Goal: Information Seeking & Learning: Check status

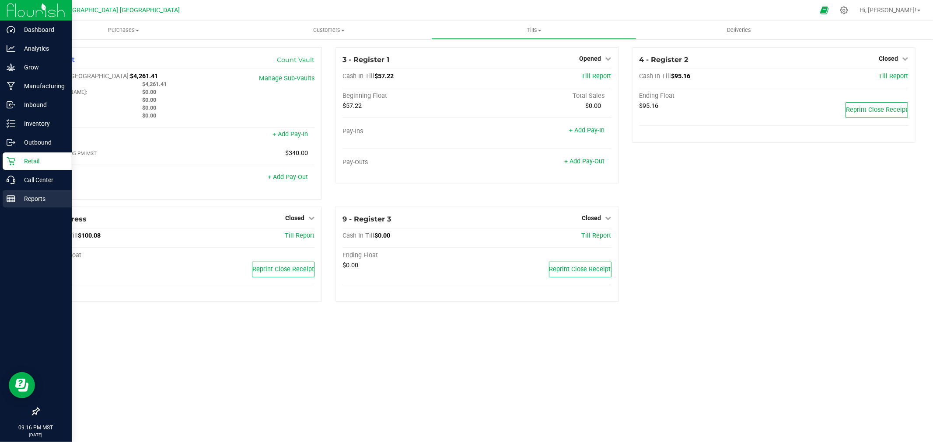
click at [38, 199] on p "Reports" at bounding box center [41, 199] width 52 height 10
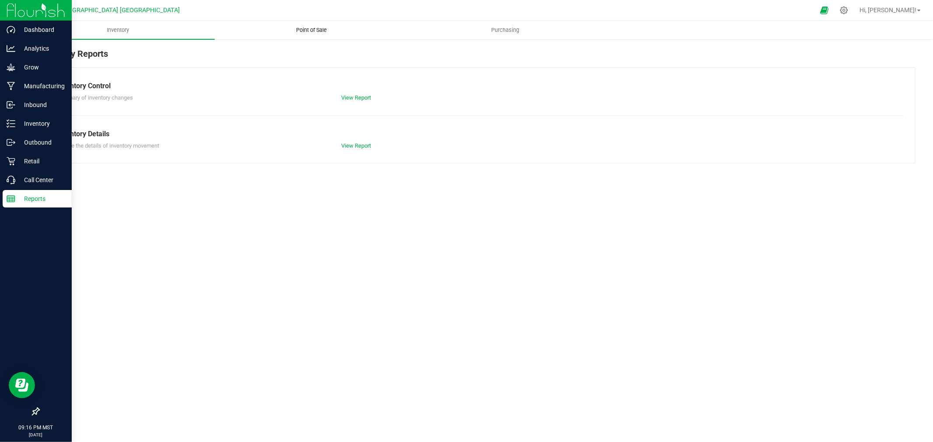
click at [300, 28] on span "Point of Sale" at bounding box center [312, 30] width 54 height 8
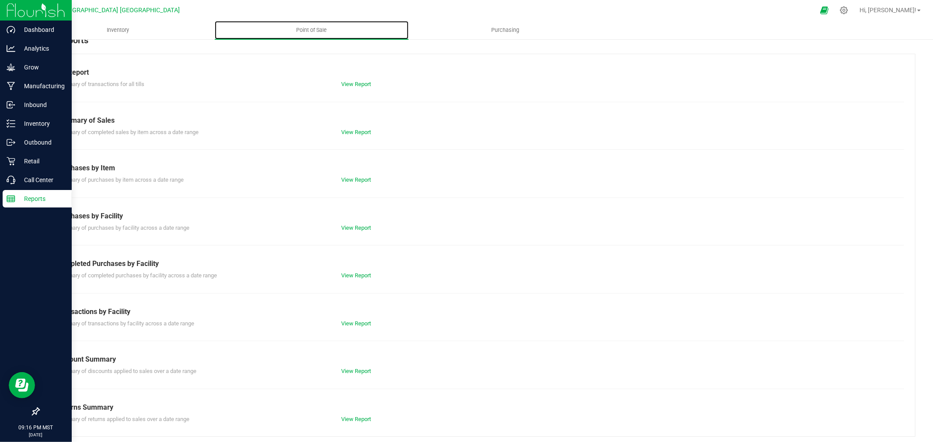
scroll to position [17, 0]
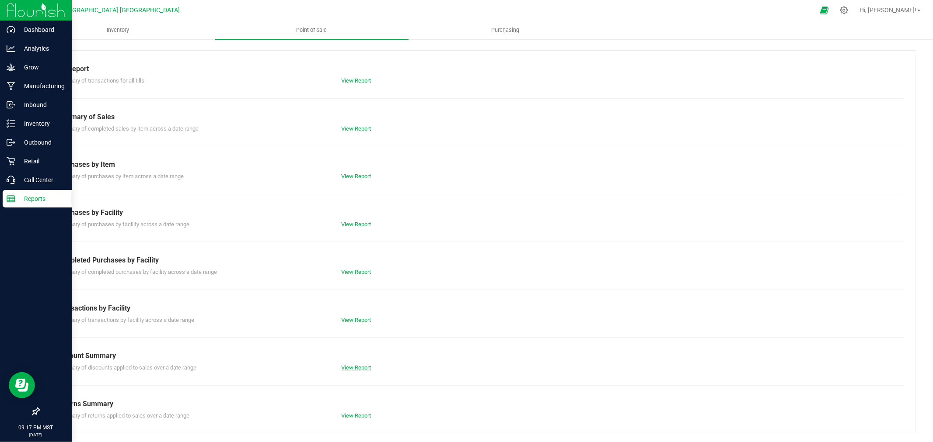
click at [349, 369] on link "View Report" at bounding box center [356, 368] width 30 height 7
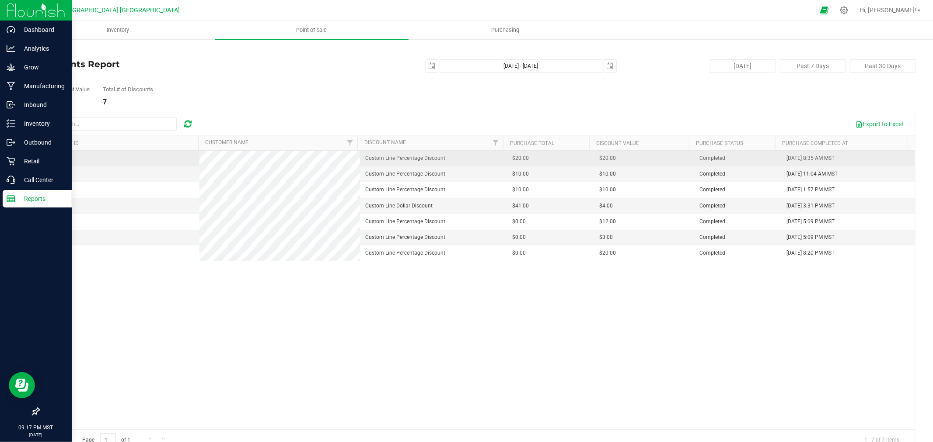
click at [56, 157] on span "00007997" at bounding box center [56, 158] width 24 height 6
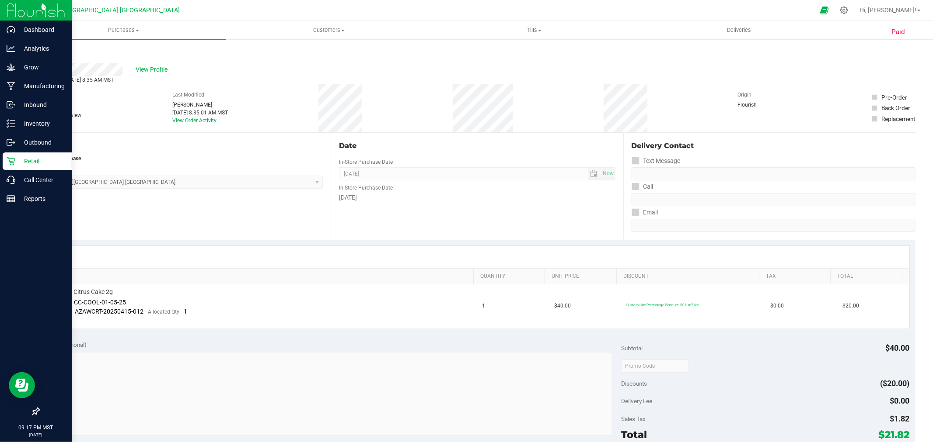
click at [46, 49] on link "Back" at bounding box center [44, 52] width 13 height 6
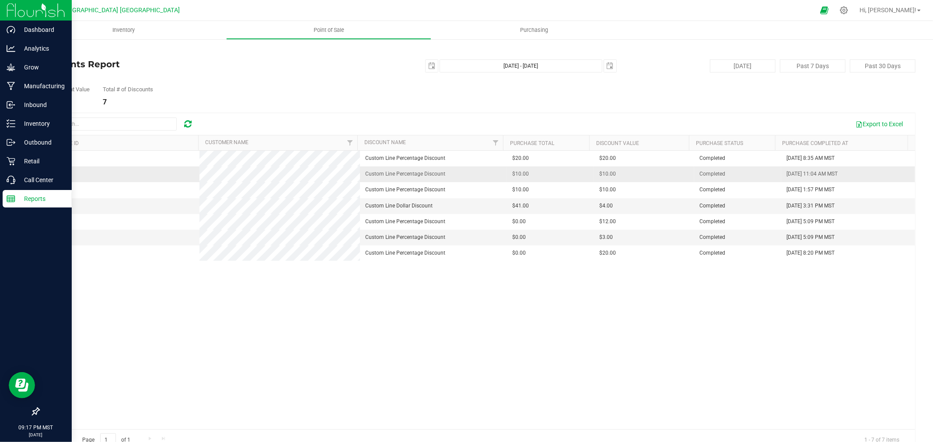
click at [60, 175] on span "00008000" at bounding box center [56, 174] width 24 height 6
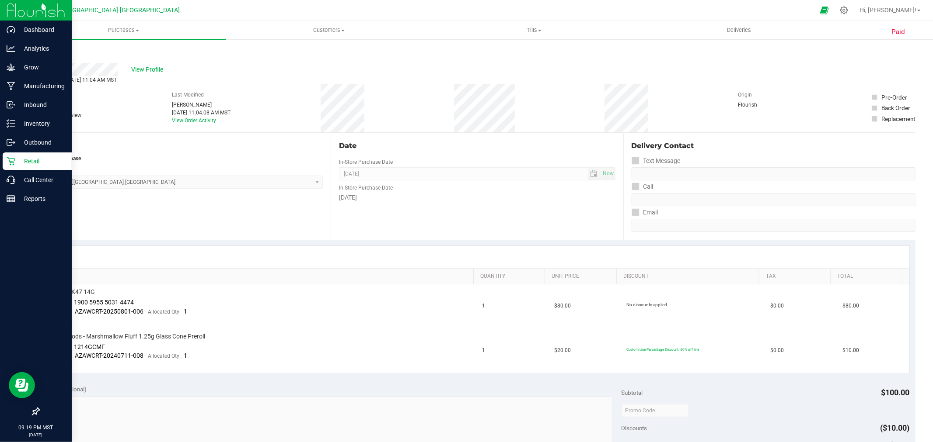
click at [49, 50] on link "Back" at bounding box center [44, 52] width 13 height 6
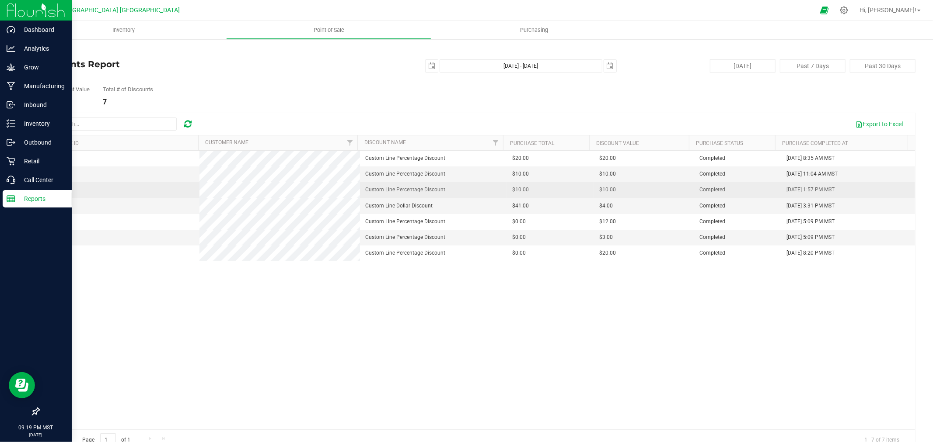
click at [47, 191] on span "00008001" at bounding box center [56, 190] width 24 height 6
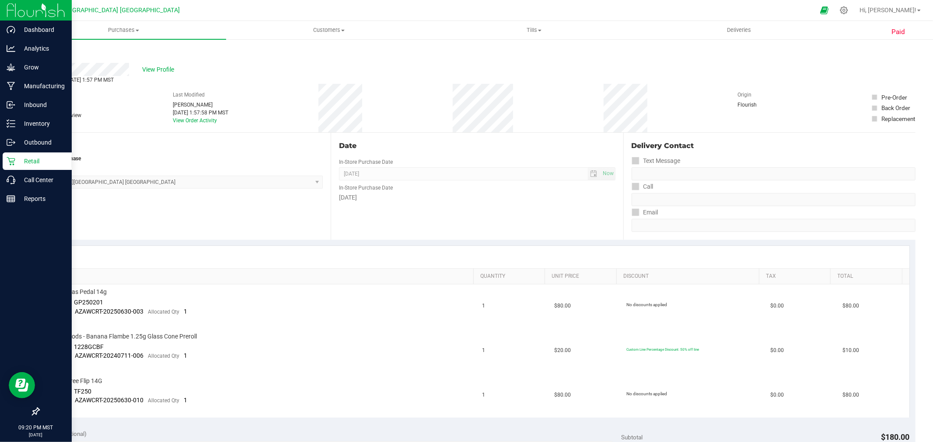
click at [45, 52] on link "Back" at bounding box center [44, 52] width 13 height 6
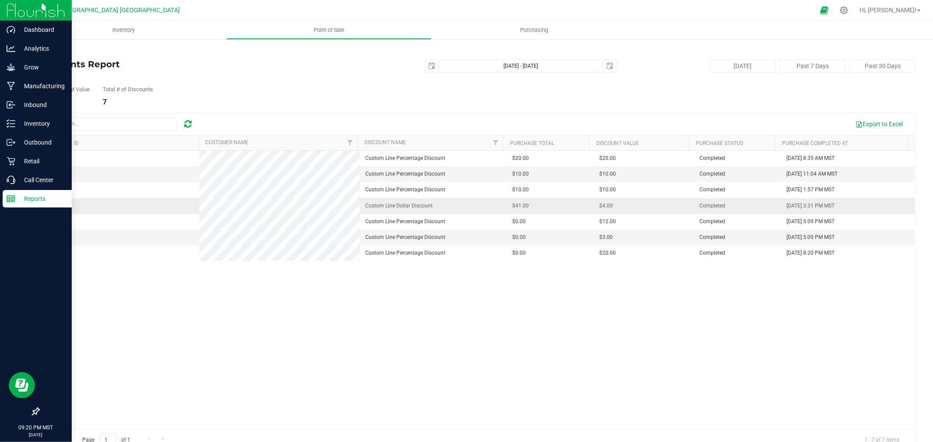
click at [52, 206] on span "00008002" at bounding box center [56, 206] width 24 height 6
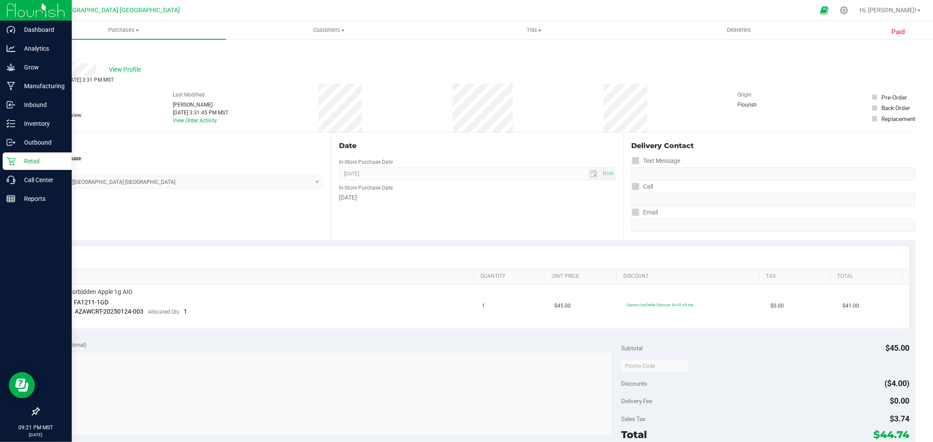
click at [47, 52] on link "Back" at bounding box center [44, 52] width 13 height 6
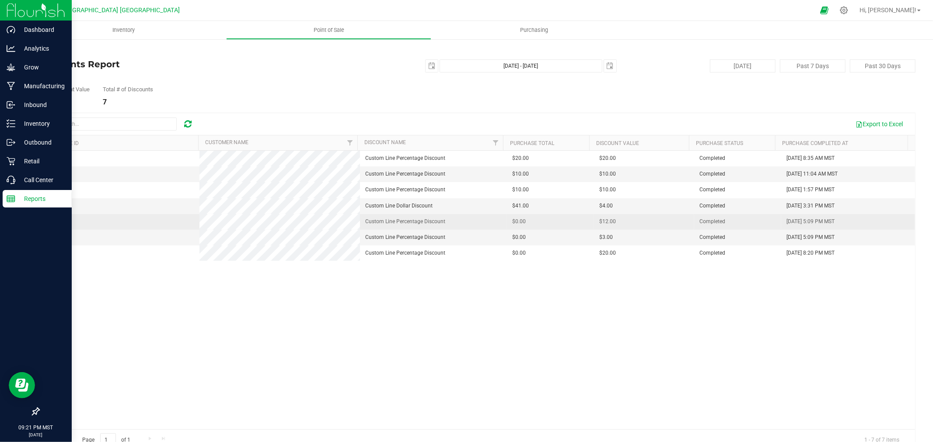
click at [66, 222] on span "00008004" at bounding box center [56, 222] width 24 height 6
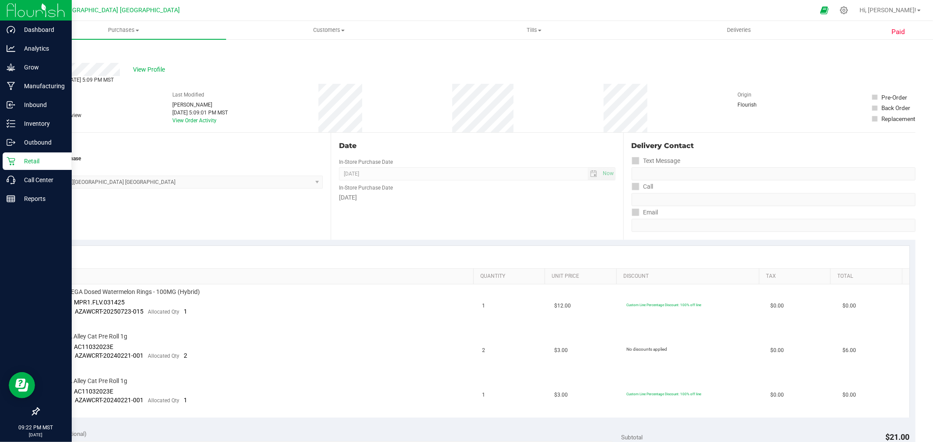
click at [48, 54] on link "Back" at bounding box center [44, 52] width 13 height 6
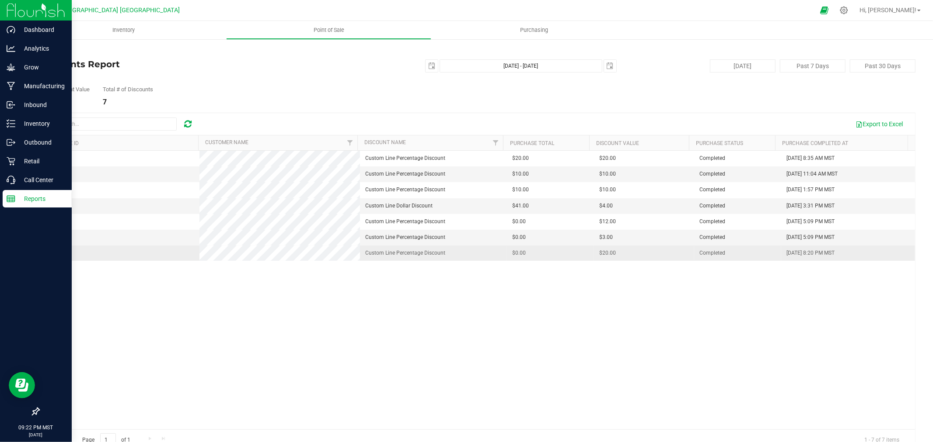
click at [53, 254] on span "00008006" at bounding box center [56, 253] width 24 height 6
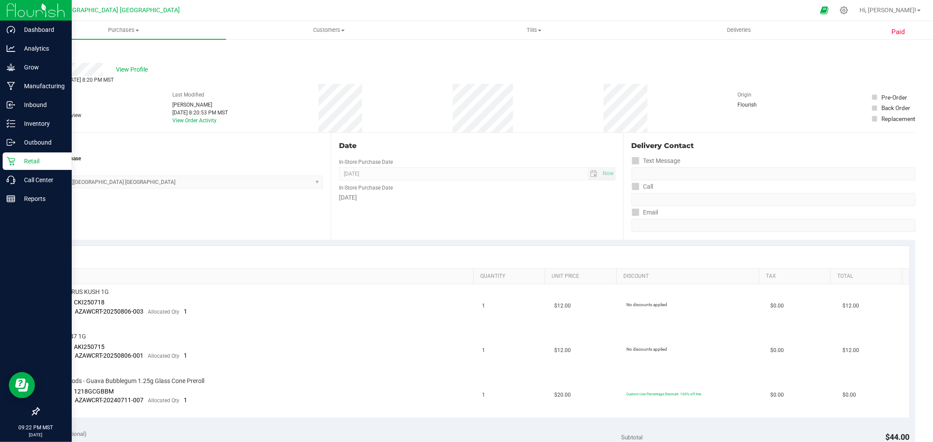
click at [47, 52] on link "Back" at bounding box center [44, 52] width 13 height 6
